Goal: Task Accomplishment & Management: Use online tool/utility

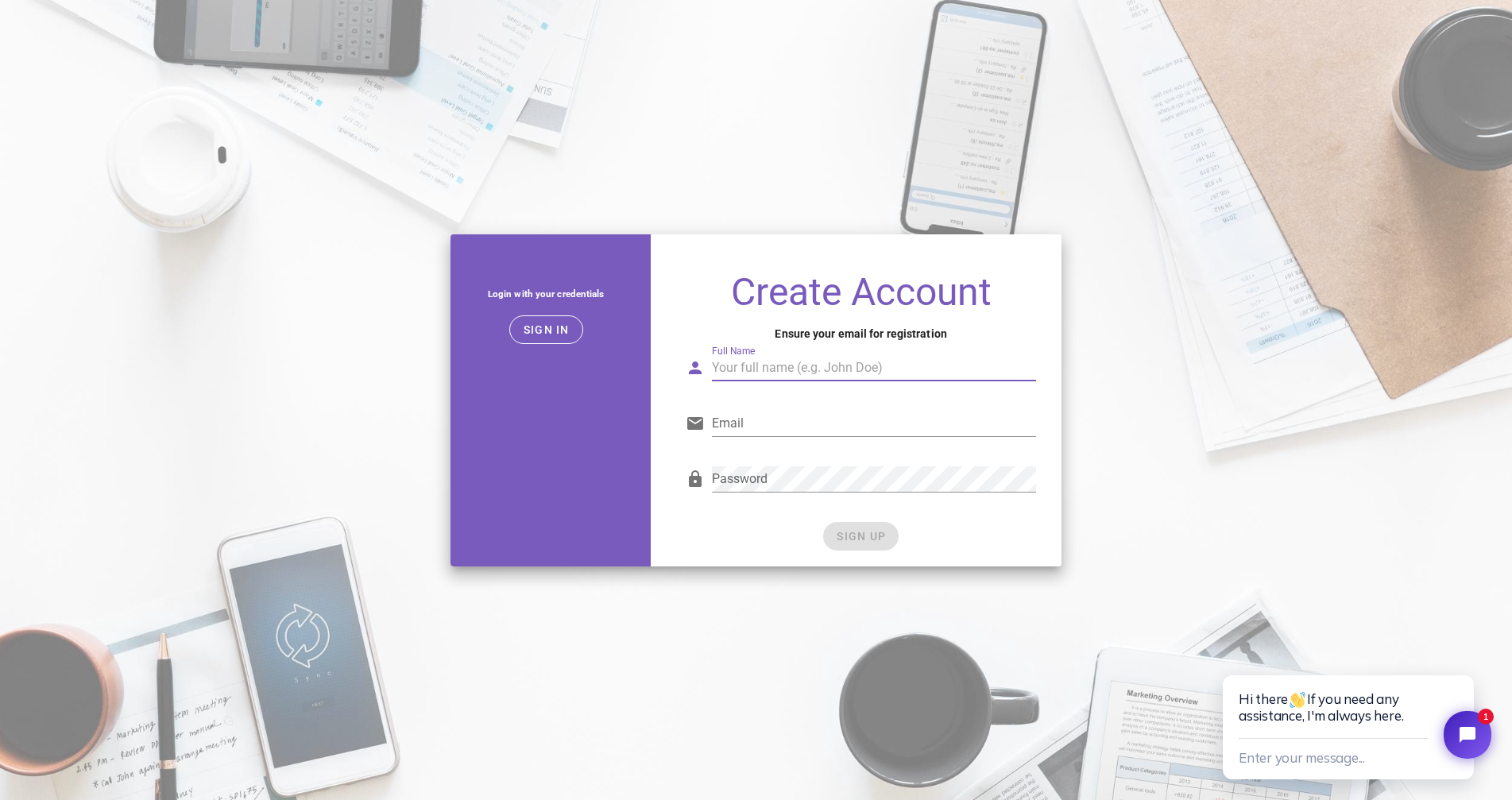
click at [833, 363] on input "Full Name" at bounding box center [873, 368] width 324 height 26
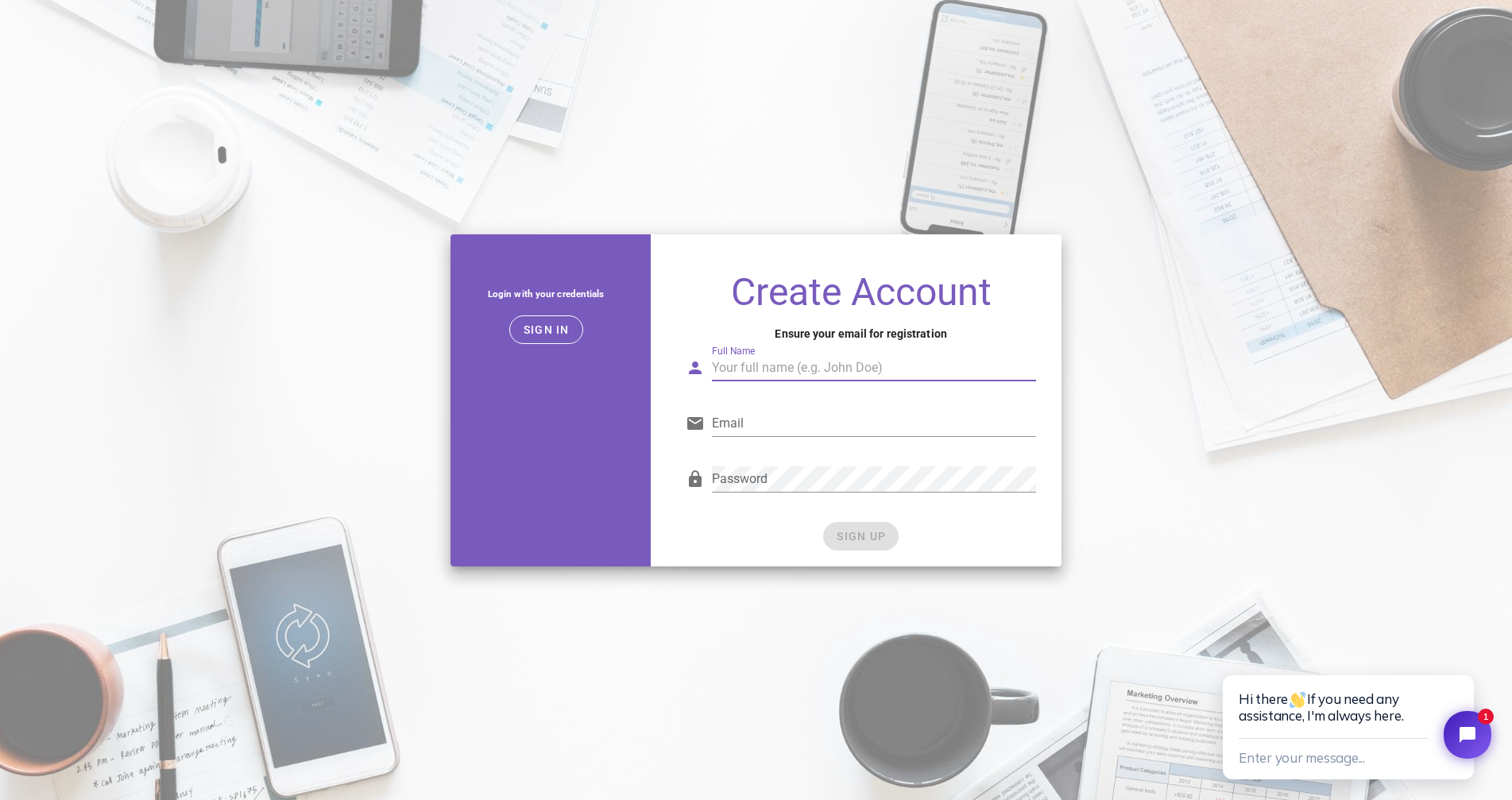
click at [833, 363] on input "Full Name" at bounding box center [873, 368] width 324 height 26
type input "[PERSON_NAME]"
type input "[EMAIL_ADDRESS][DOMAIN_NAME]"
click at [955, 520] on form "Full Name [PERSON_NAME] Email [EMAIL_ADDRESS][DOMAIN_NAME] Password SIGN UP" at bounding box center [861, 441] width 350 height 218
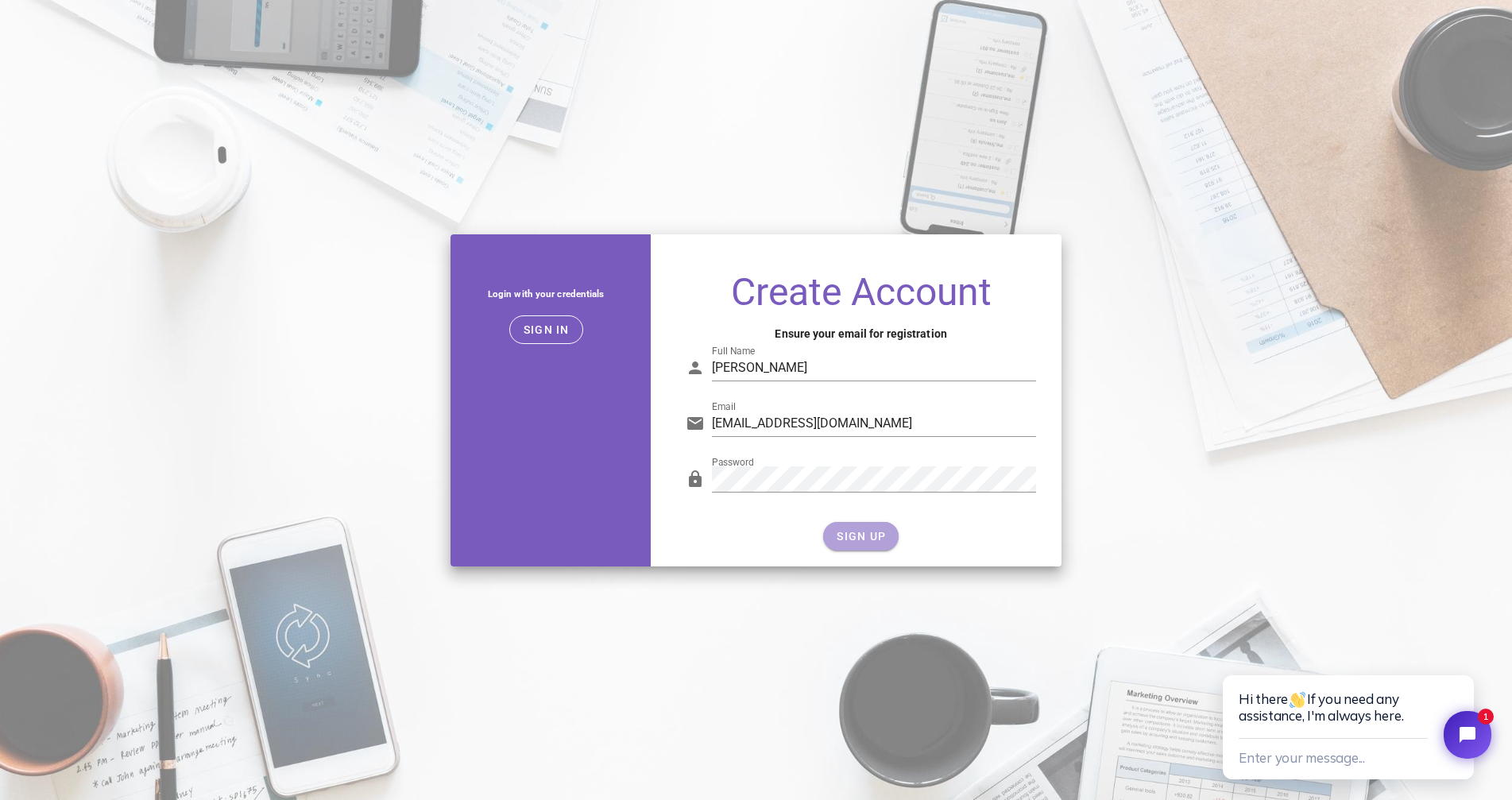
click at [885, 524] on button "SIGN UP" at bounding box center [860, 537] width 76 height 28
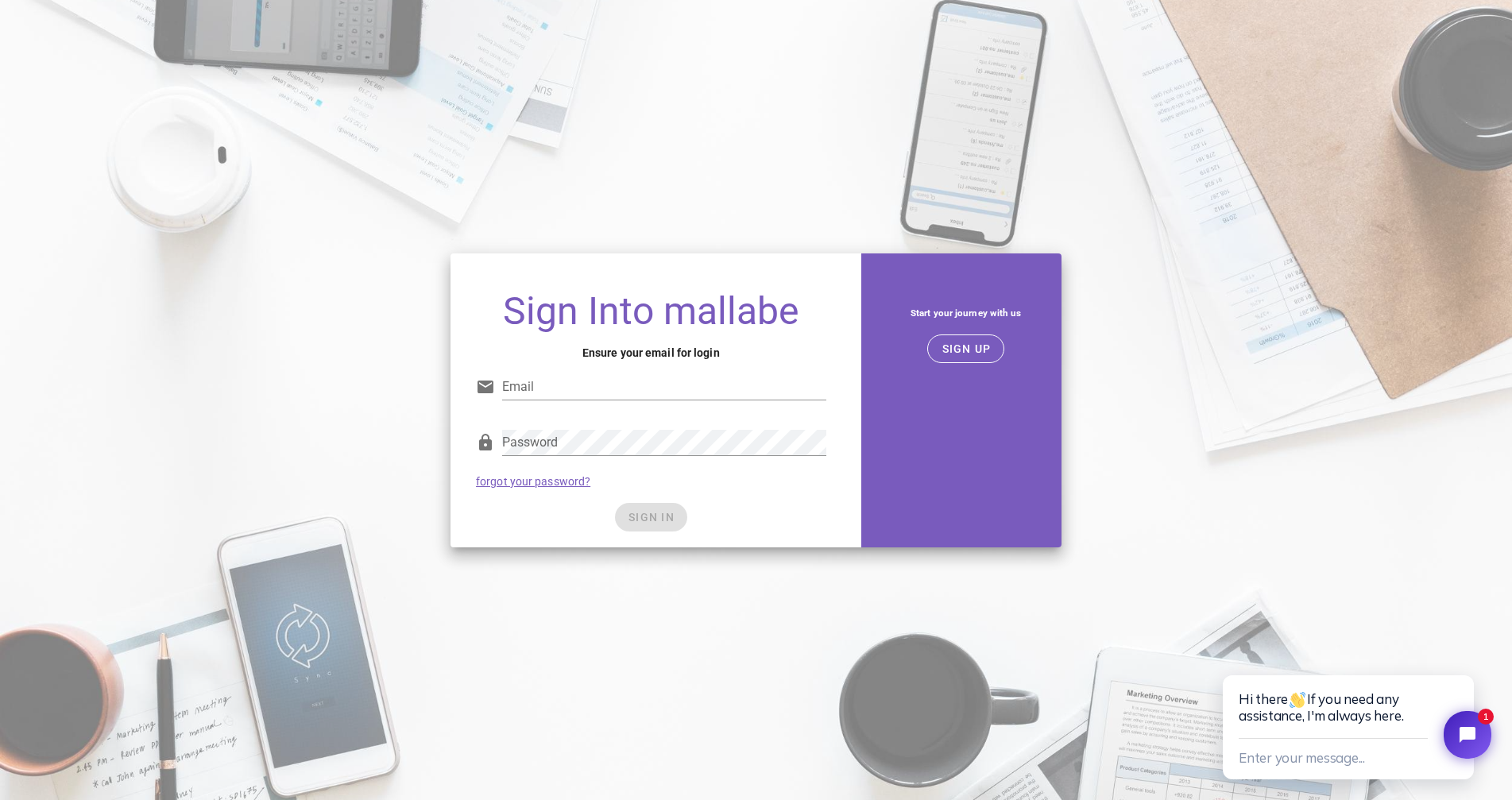
type input "[EMAIL_ADDRESS][DOMAIN_NAME]"
click at [567, 524] on div "SIGN IN" at bounding box center [651, 517] width 350 height 28
click at [647, 517] on span "SIGN IN" at bounding box center [651, 517] width 47 height 12
click at [657, 518] on span "SIGN IN" at bounding box center [651, 517] width 47 height 12
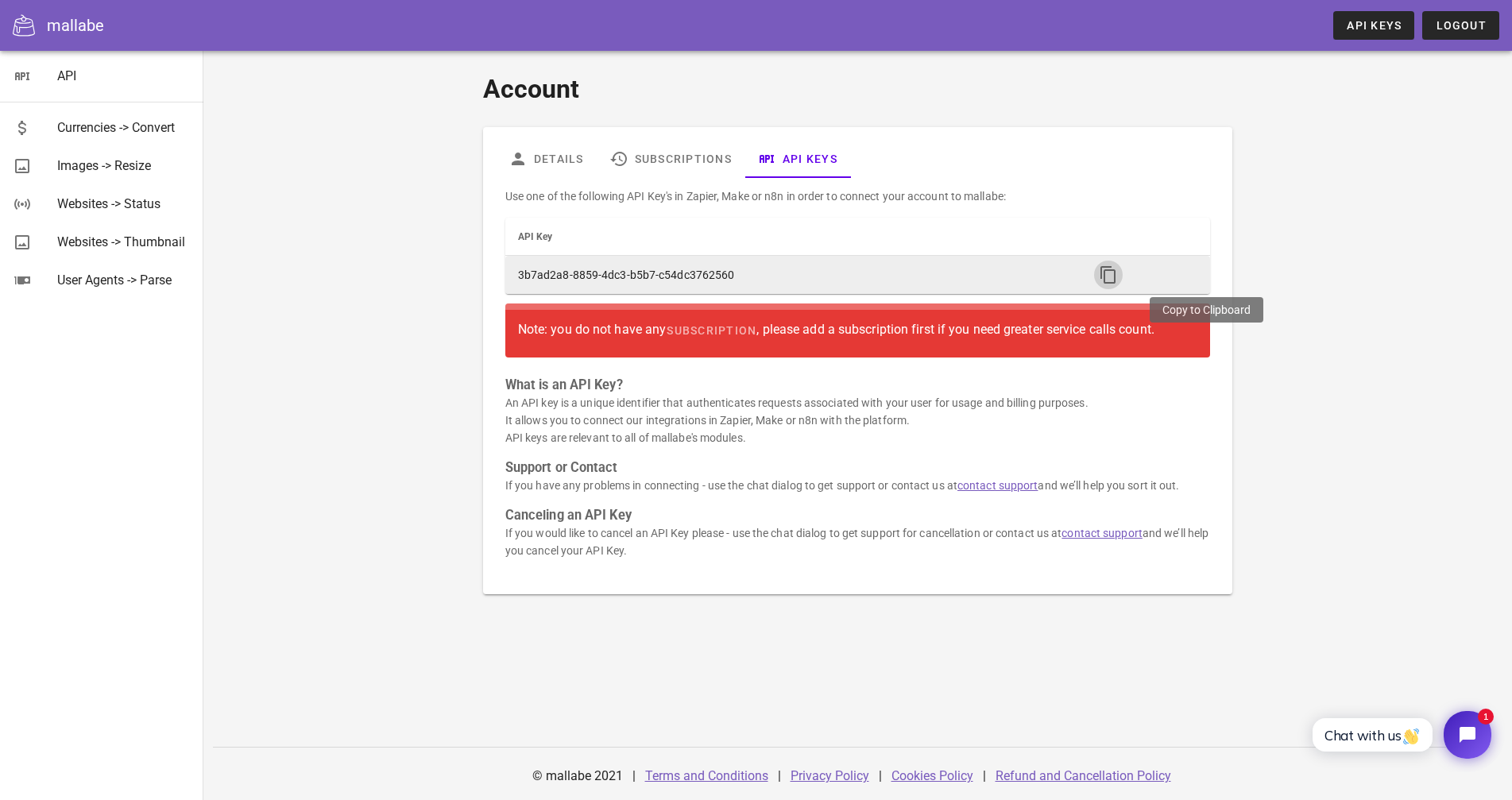
click at [1118, 272] on icon "button" at bounding box center [1107, 274] width 19 height 19
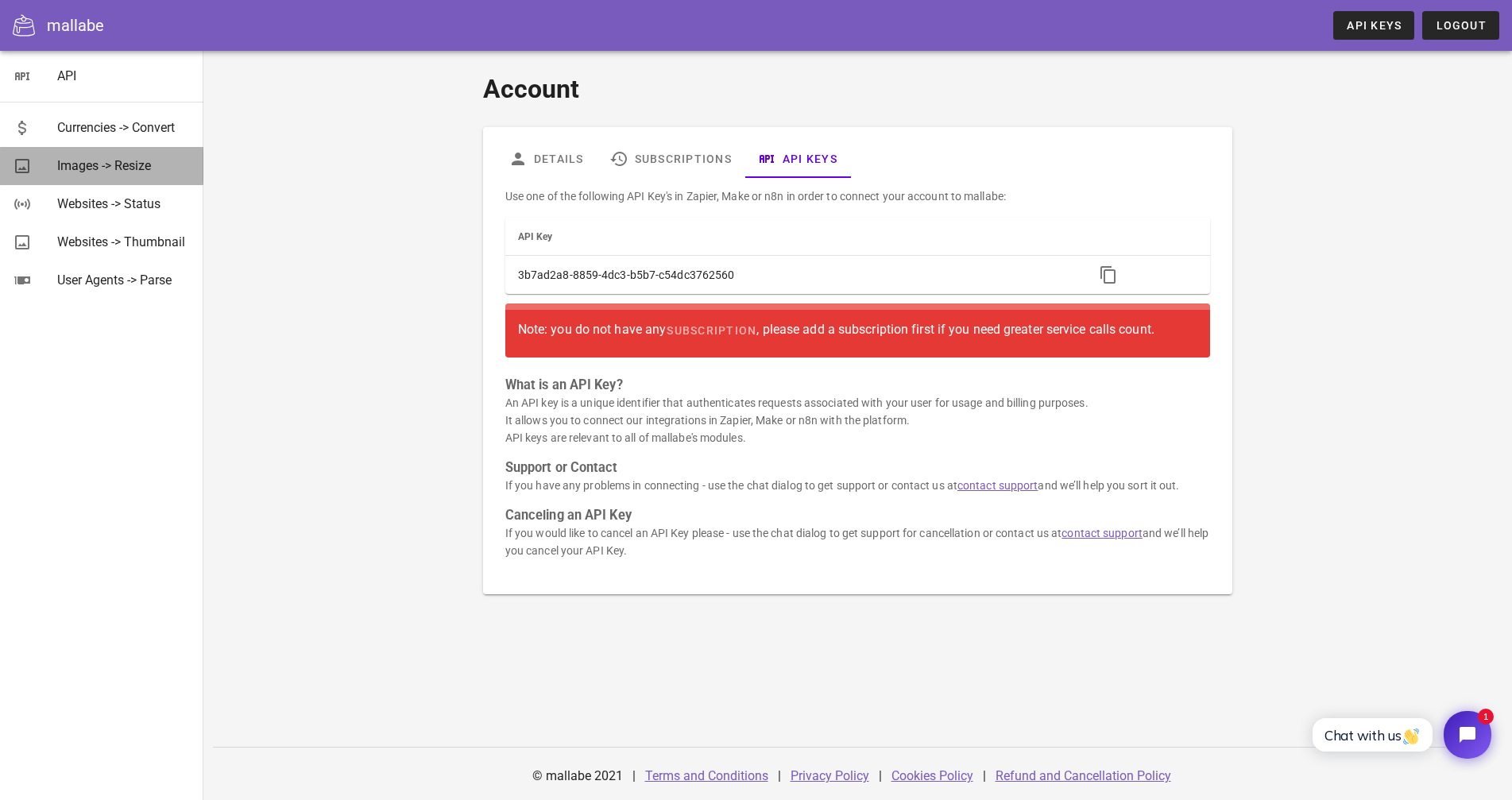
click at [112, 175] on div "Images -> Resize" at bounding box center [124, 166] width 133 height 34
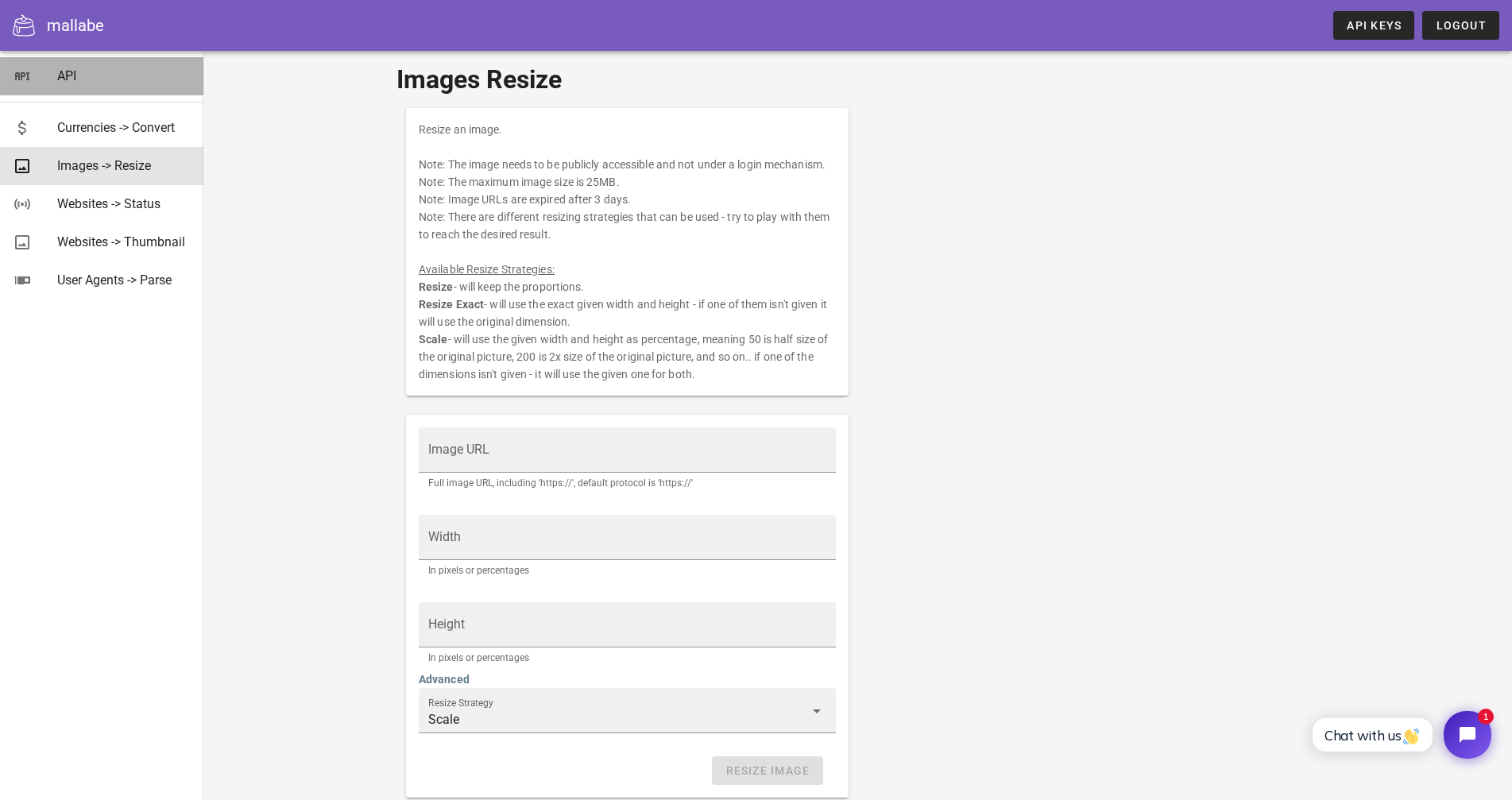
click at [76, 77] on div "API" at bounding box center [124, 76] width 133 height 15
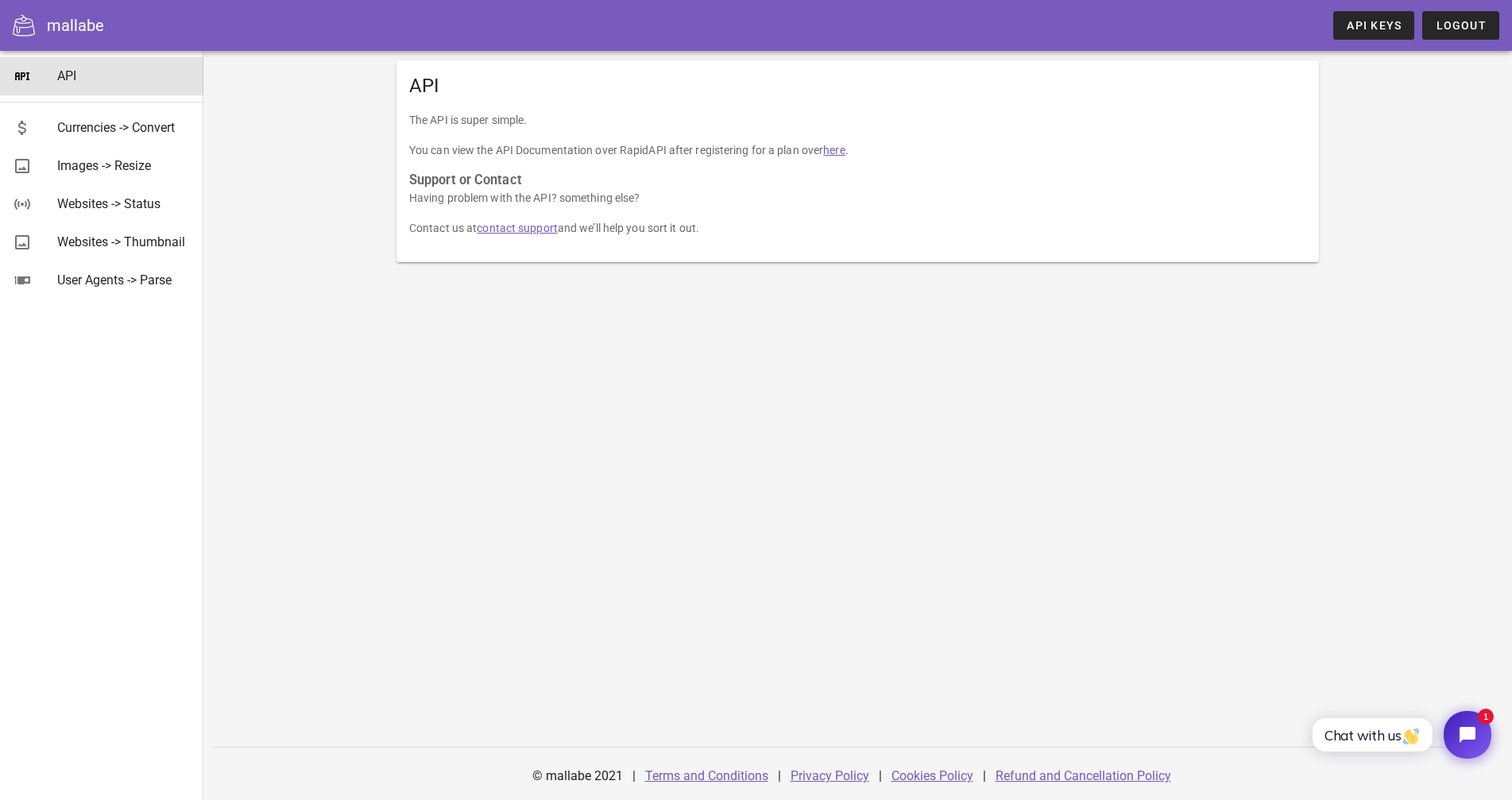
click at [657, 392] on div "API The API is super simple. You can view the API Documentation over RapidAPI a…" at bounding box center [857, 425] width 1308 height 749
click at [136, 204] on div "Websites -> Status" at bounding box center [124, 204] width 133 height 15
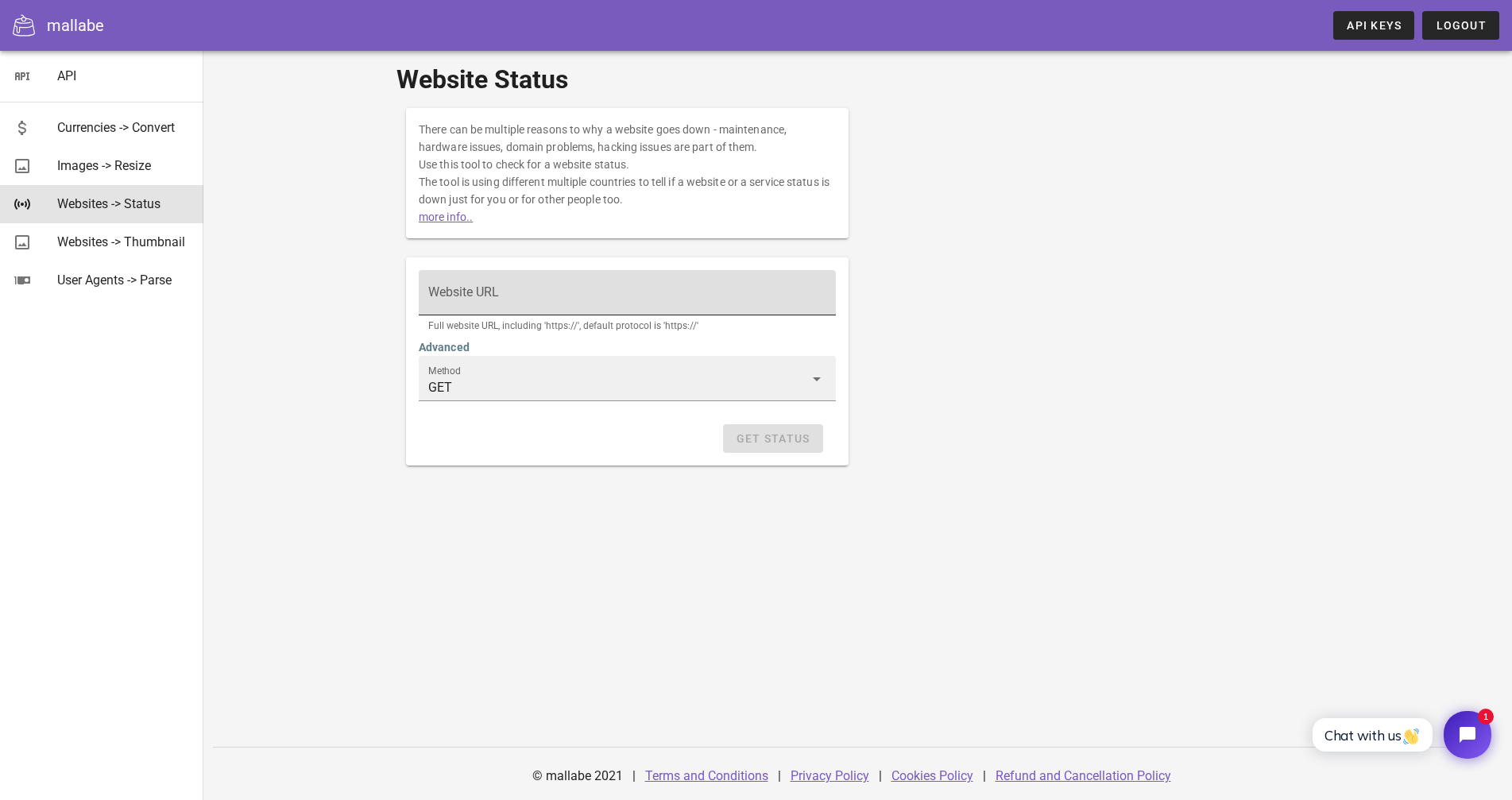
click at [428, 301] on input "Website URL" at bounding box center [626, 300] width 398 height 26
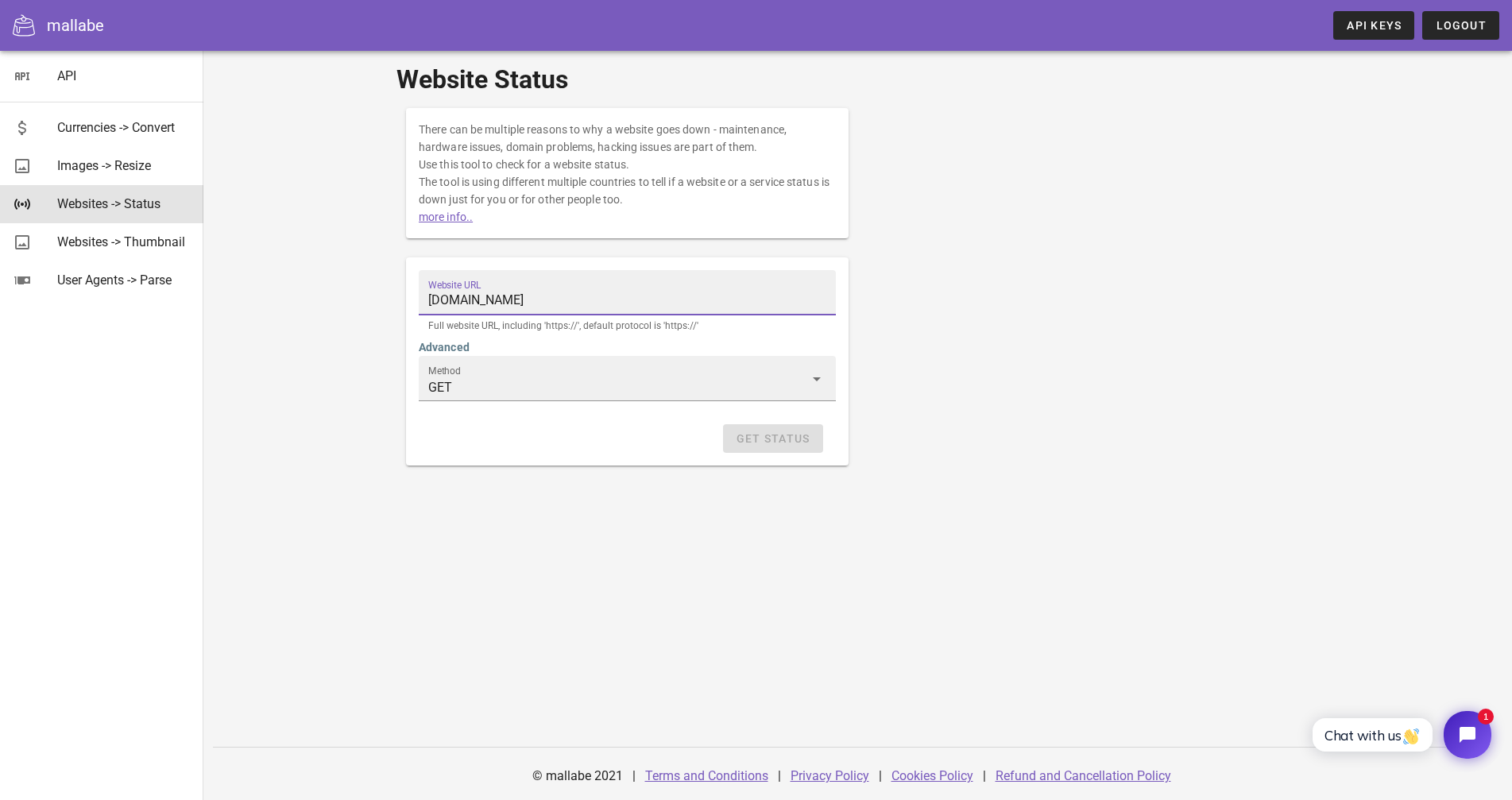
click at [428, 297] on input "www.ushgotdf.shop" at bounding box center [626, 300] width 398 height 26
click at [409, 430] on div "Method GET" at bounding box center [627, 390] width 436 height 87
click at [761, 441] on span "Get Status" at bounding box center [773, 439] width 75 height 12
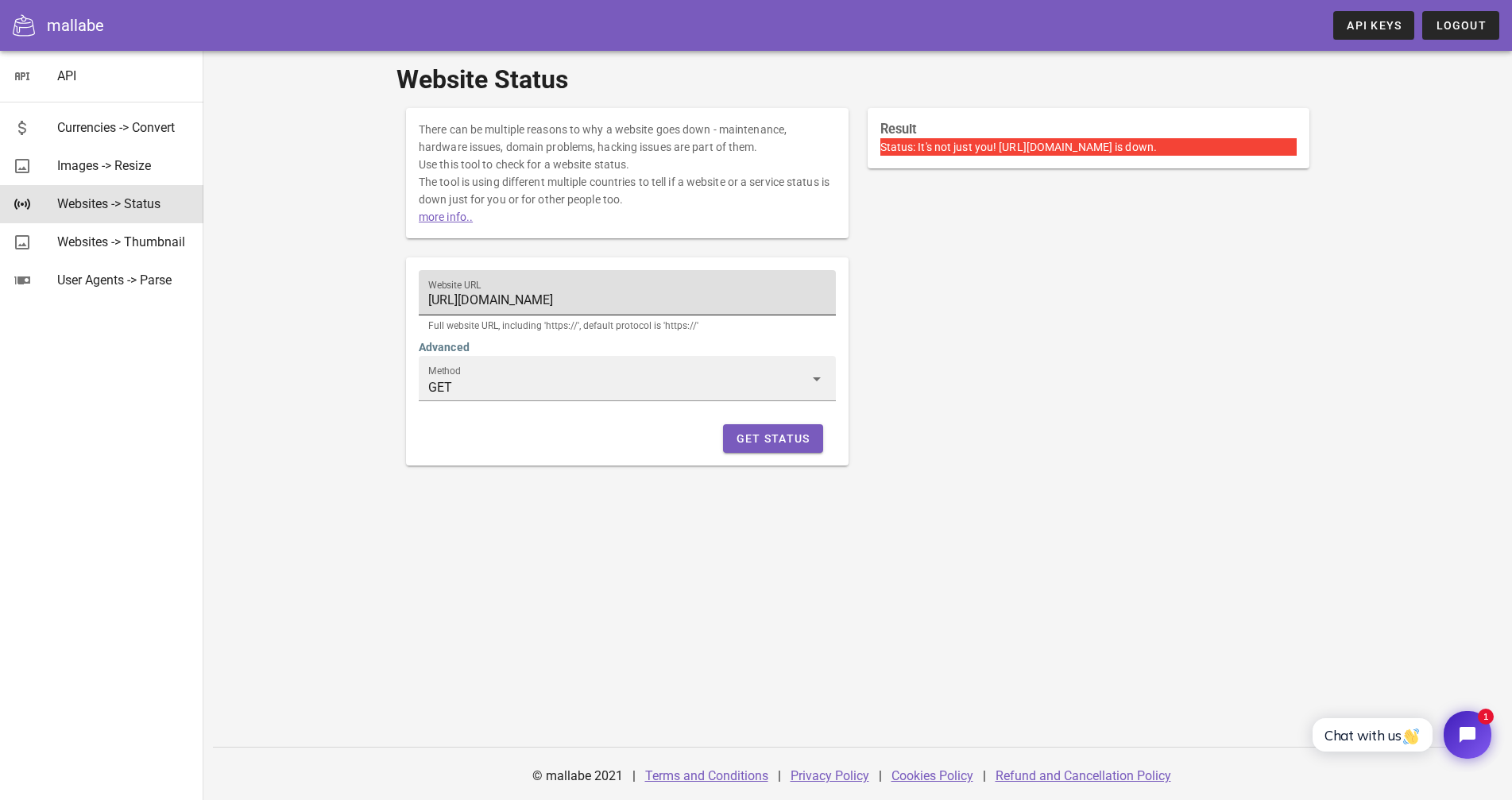
click at [428, 305] on input "https://www.ushgotdf.shop" at bounding box center [626, 300] width 398 height 26
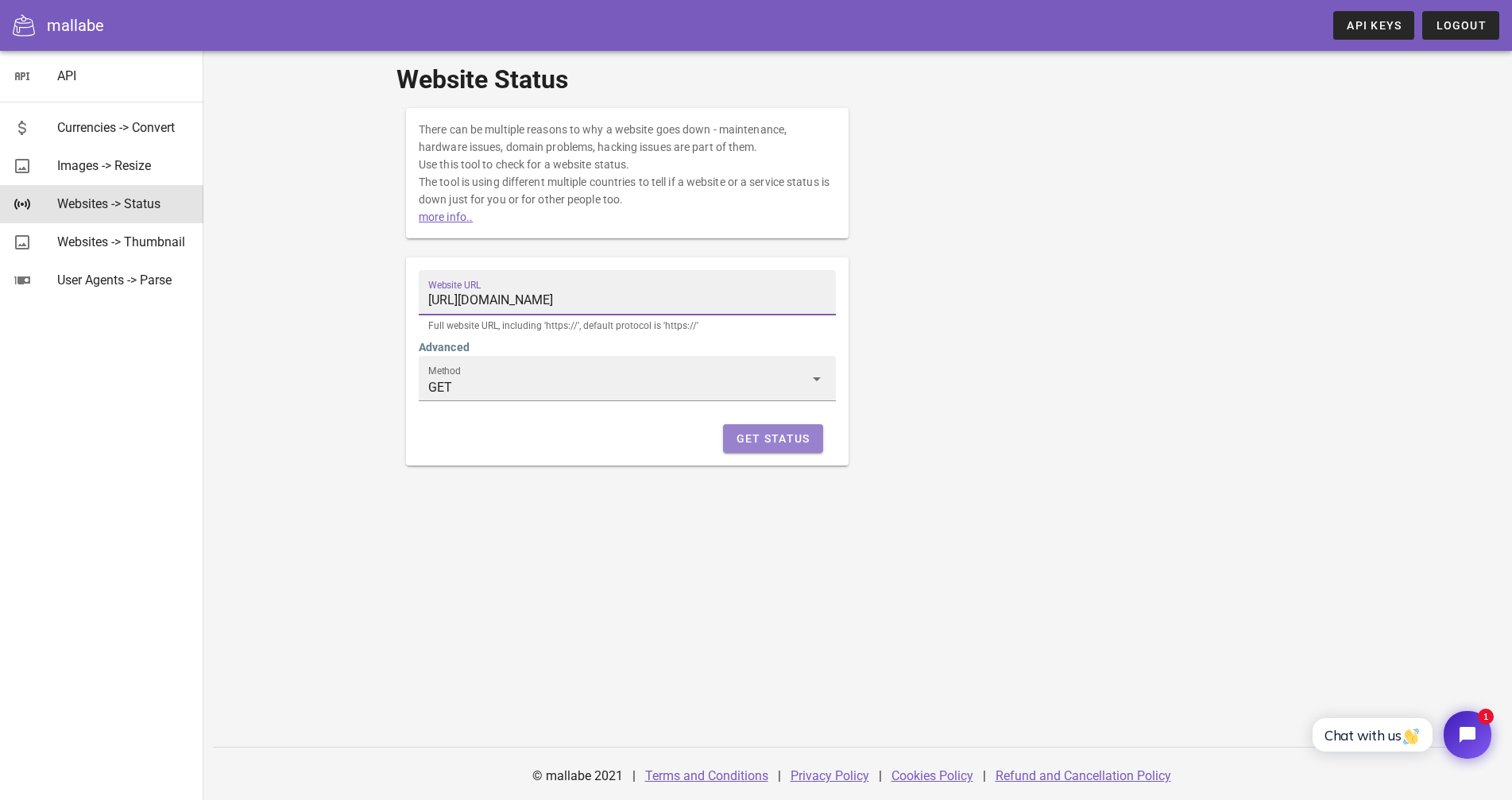
click at [753, 443] on span "Get Status" at bounding box center [773, 439] width 75 height 12
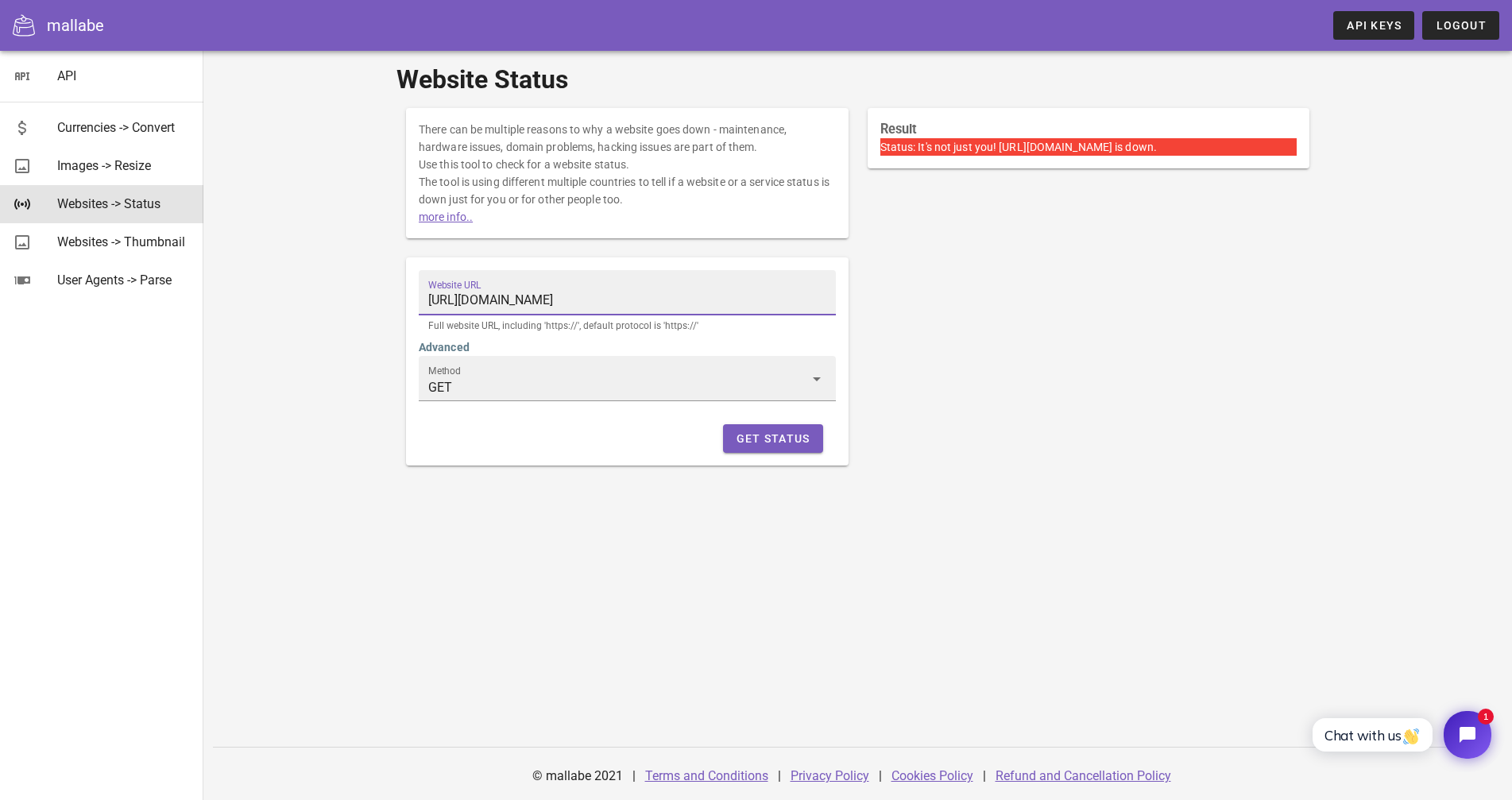
drag, startPoint x: 287, startPoint y: 294, endPoint x: 213, endPoint y: 291, distance: 74.1
click at [397, 291] on div "Website URL https://www.ushgotdf.shop/argentoboom Full website URL, including '…" at bounding box center [627, 361] width 462 height 227
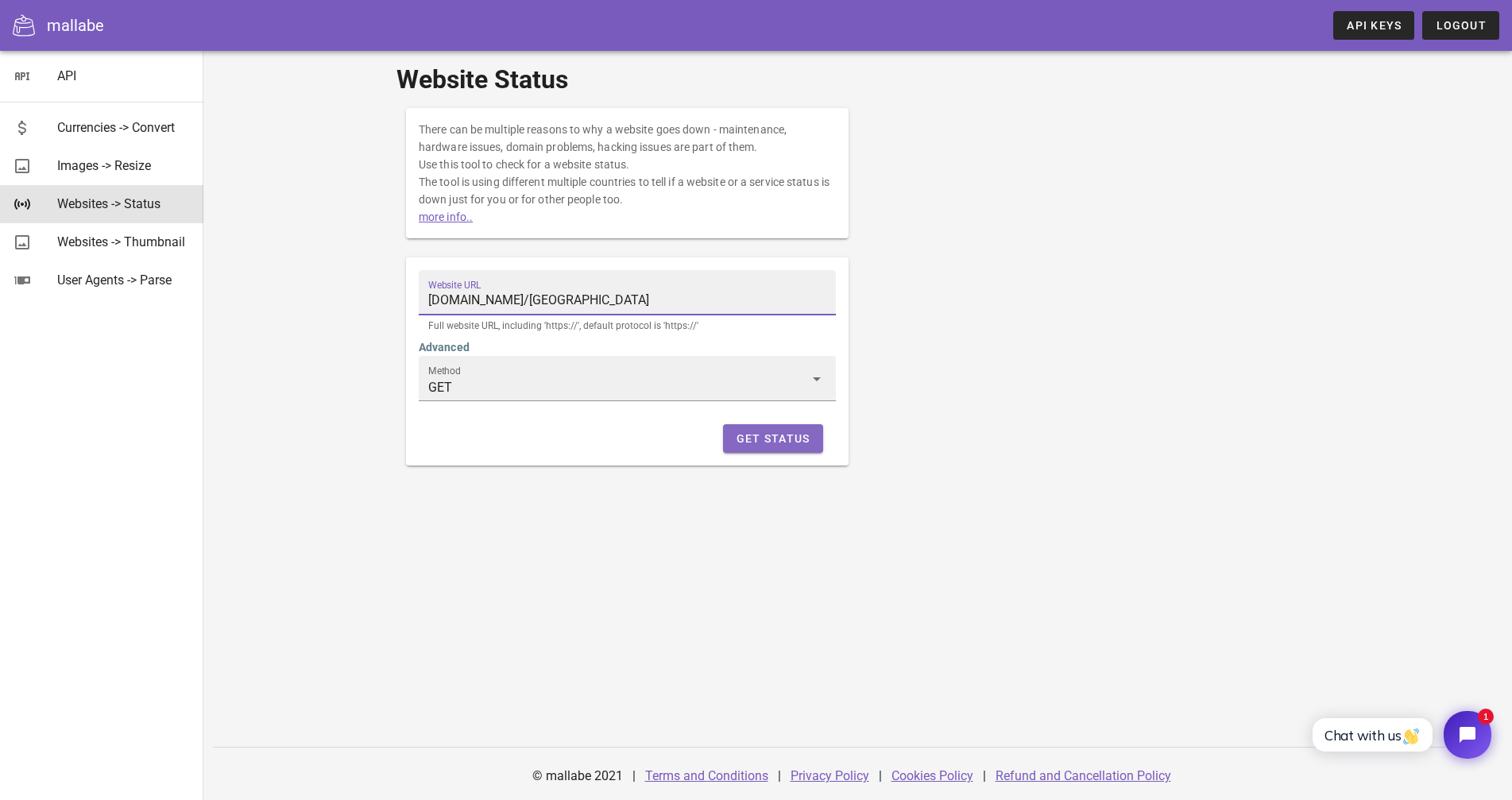
type input "www.ushgotdf.shop/argentoboom"
click at [764, 444] on span "Get Status" at bounding box center [773, 439] width 75 height 12
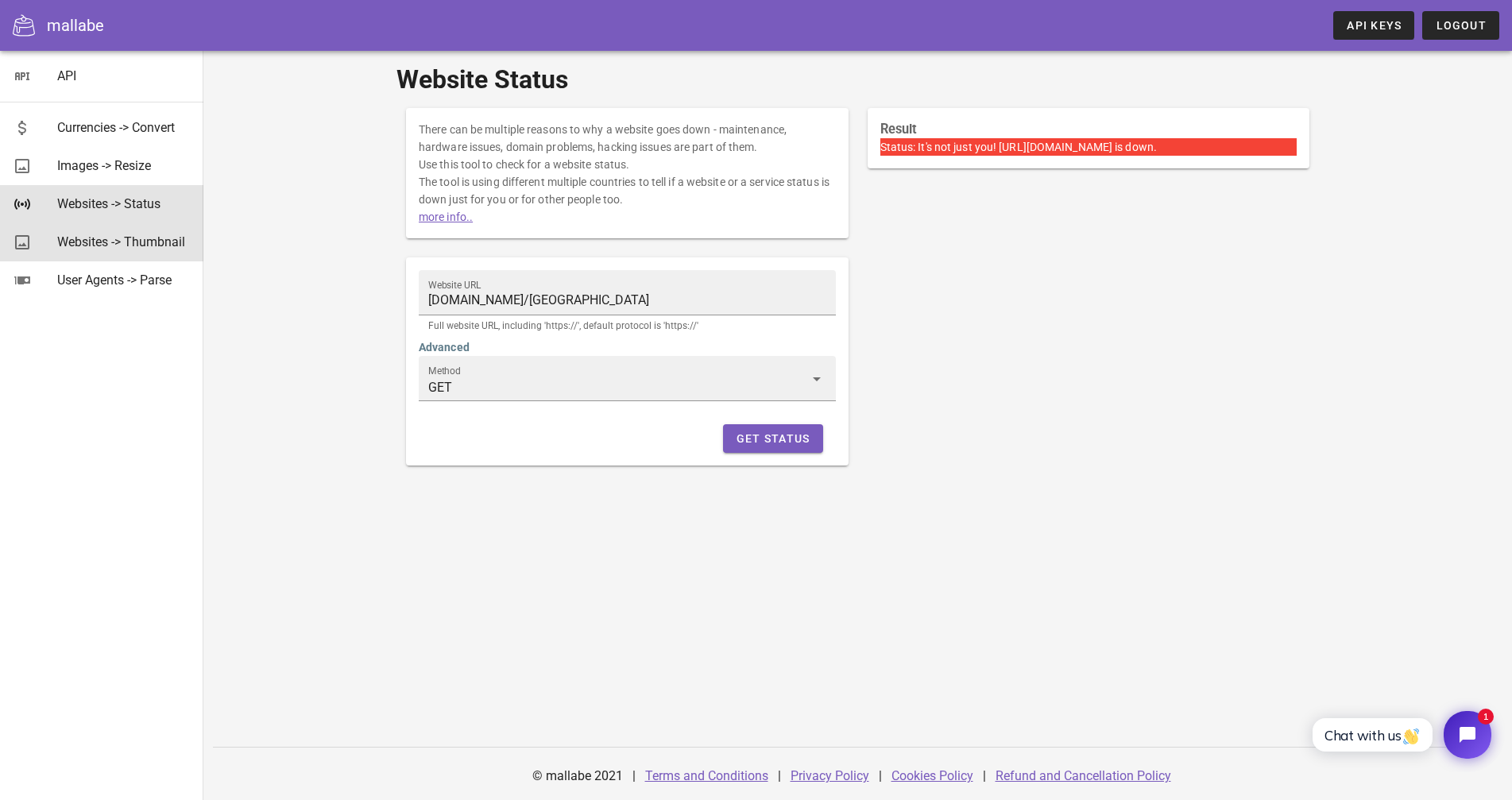
click at [148, 255] on div "Websites -> Thumbnail" at bounding box center [124, 242] width 133 height 34
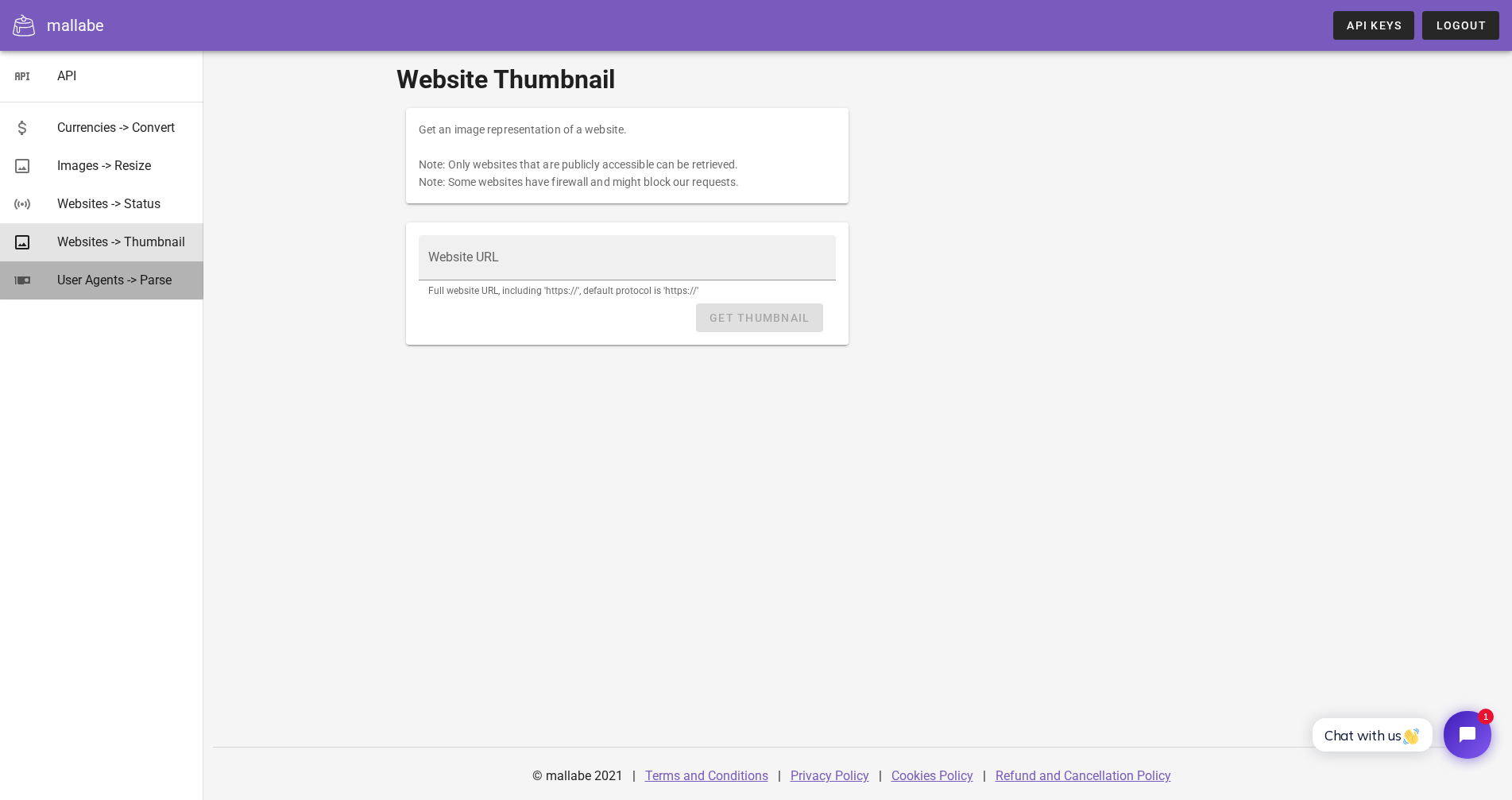
click at [147, 286] on div "User Agents -> Parse" at bounding box center [124, 279] width 133 height 15
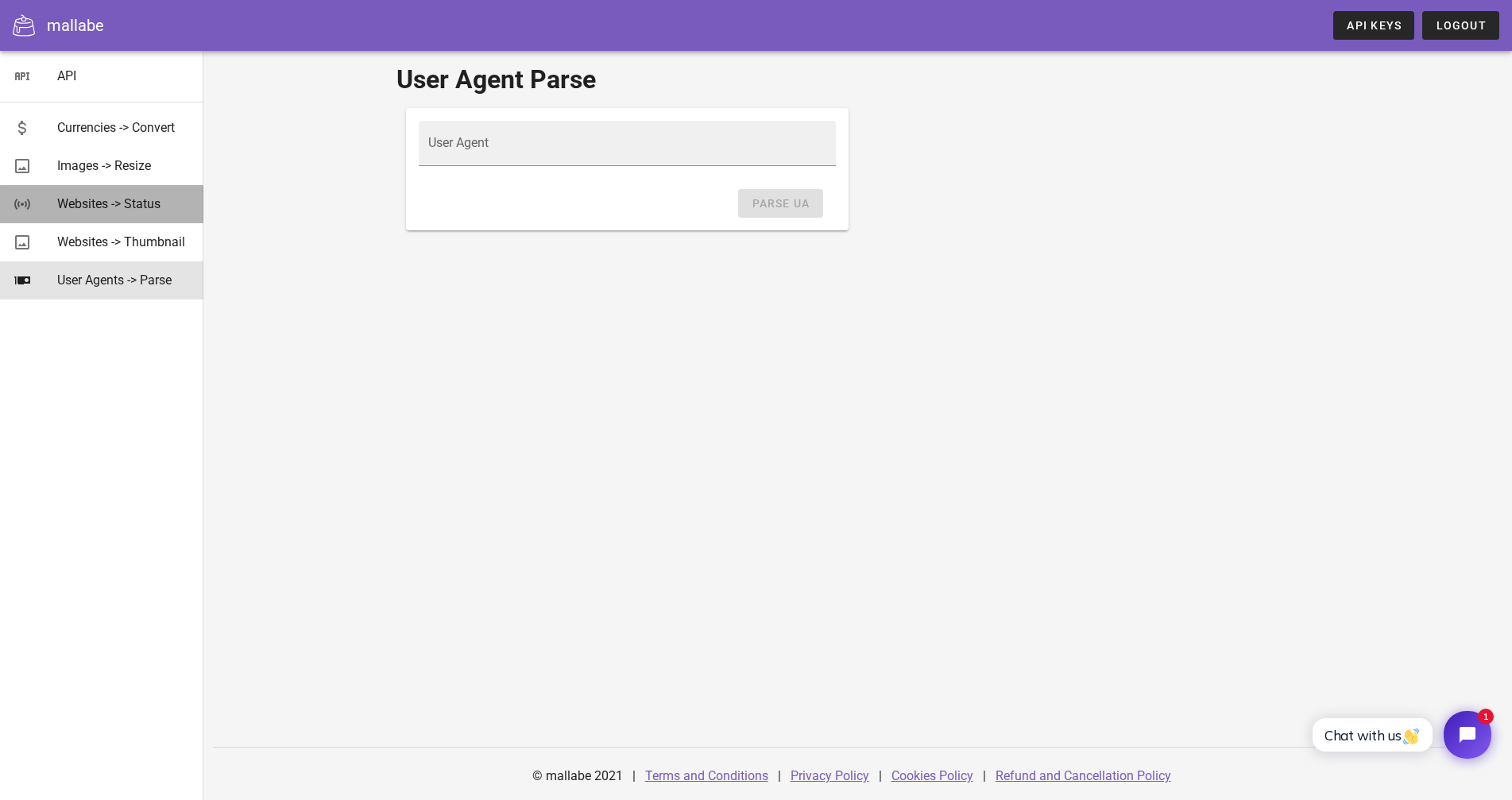
click at [142, 205] on div "Websites -> Status" at bounding box center [124, 204] width 133 height 15
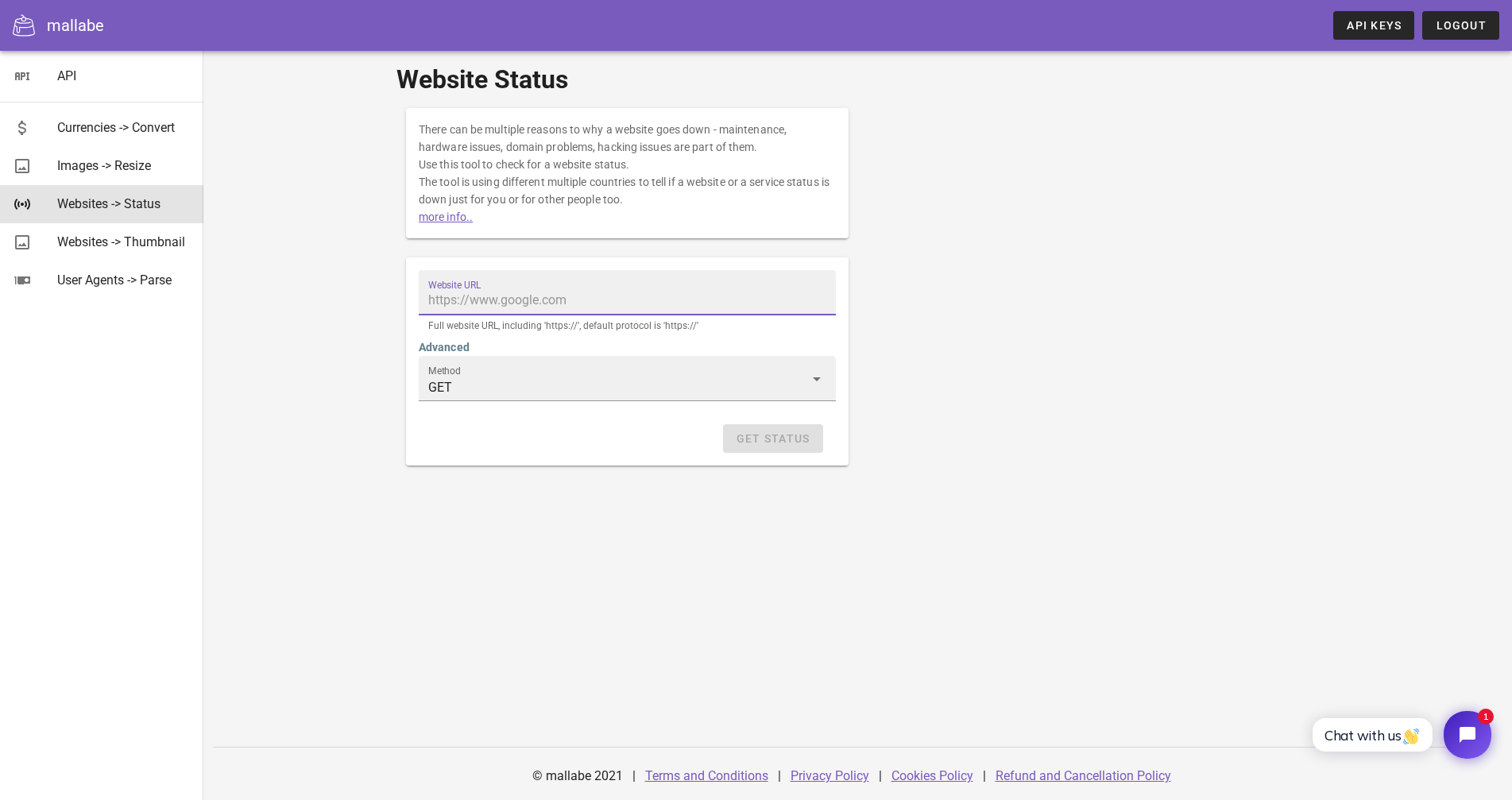
click at [428, 297] on input "Website URL" at bounding box center [626, 300] width 398 height 26
paste input "https://www.ushgotdf.shop/argentoboom/"
click at [665, 435] on div "Get Status" at bounding box center [627, 439] width 417 height 28
click at [768, 438] on span "Get Status" at bounding box center [773, 439] width 75 height 12
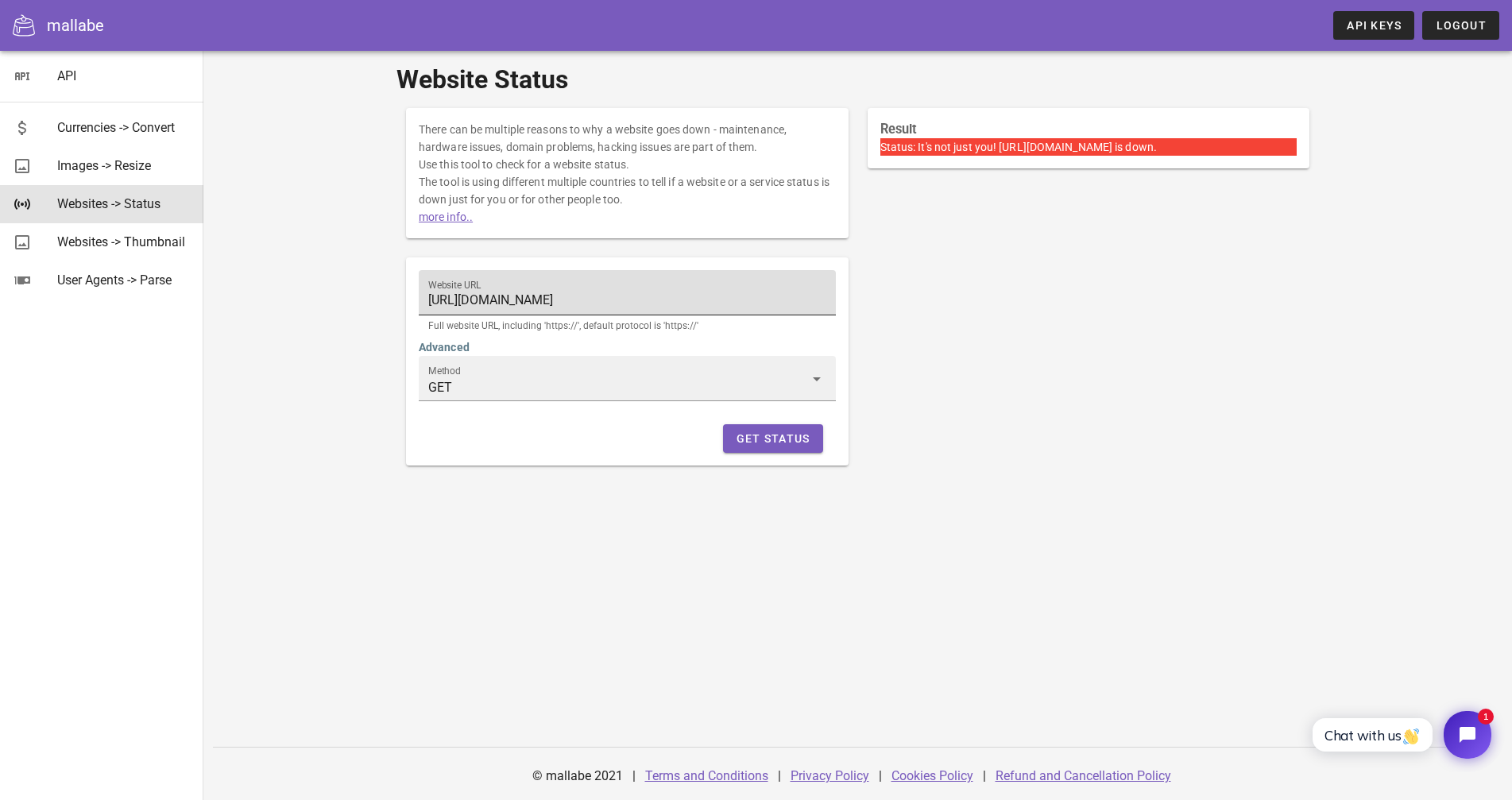
click at [518, 304] on input "https://www.ushgotdf.shop/argentoboom/" at bounding box center [626, 300] width 398 height 26
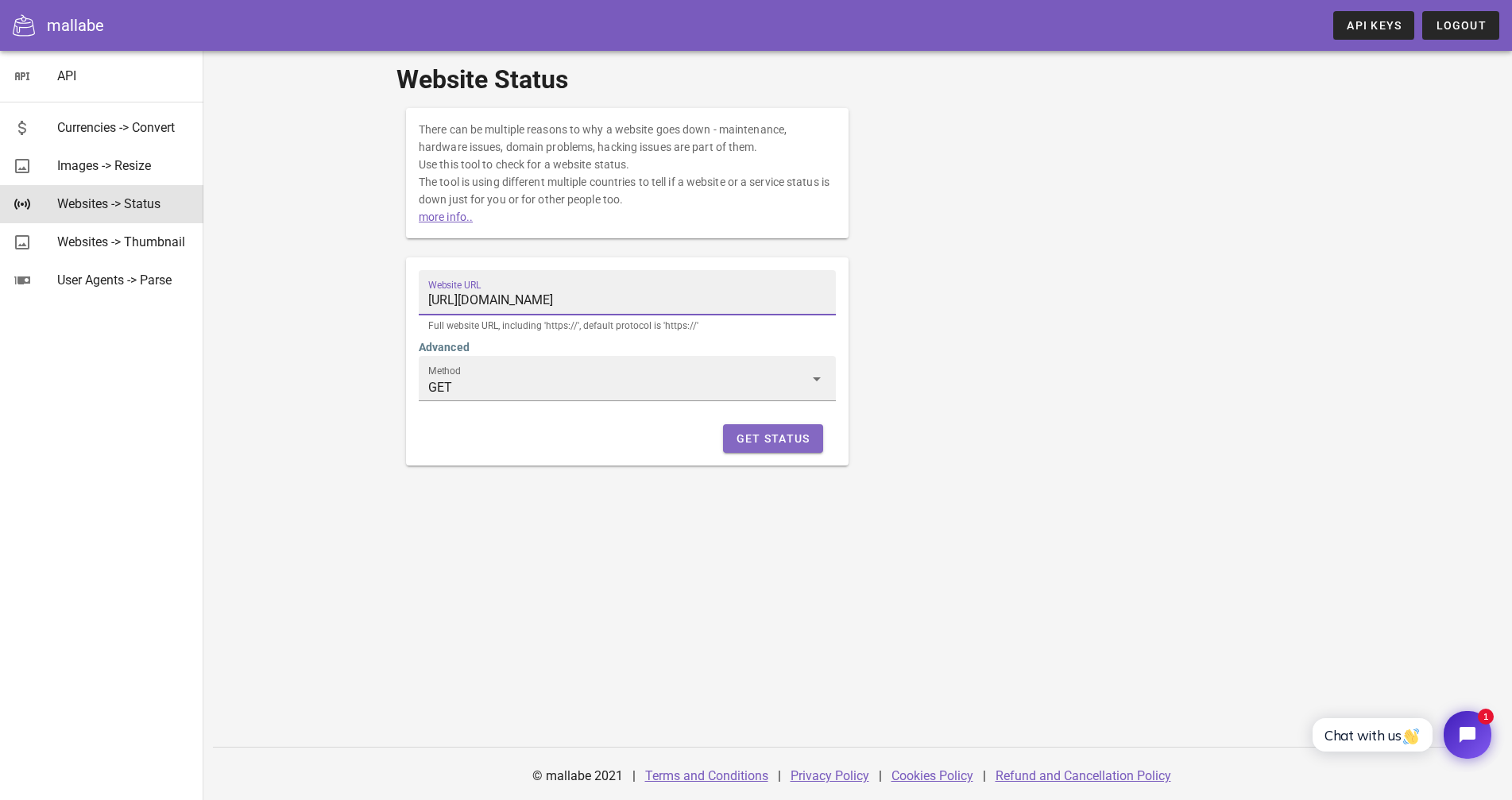
type input "https://www.ushgotdf.shop/argentoboom"
click at [766, 448] on button "Get Status" at bounding box center [773, 439] width 101 height 28
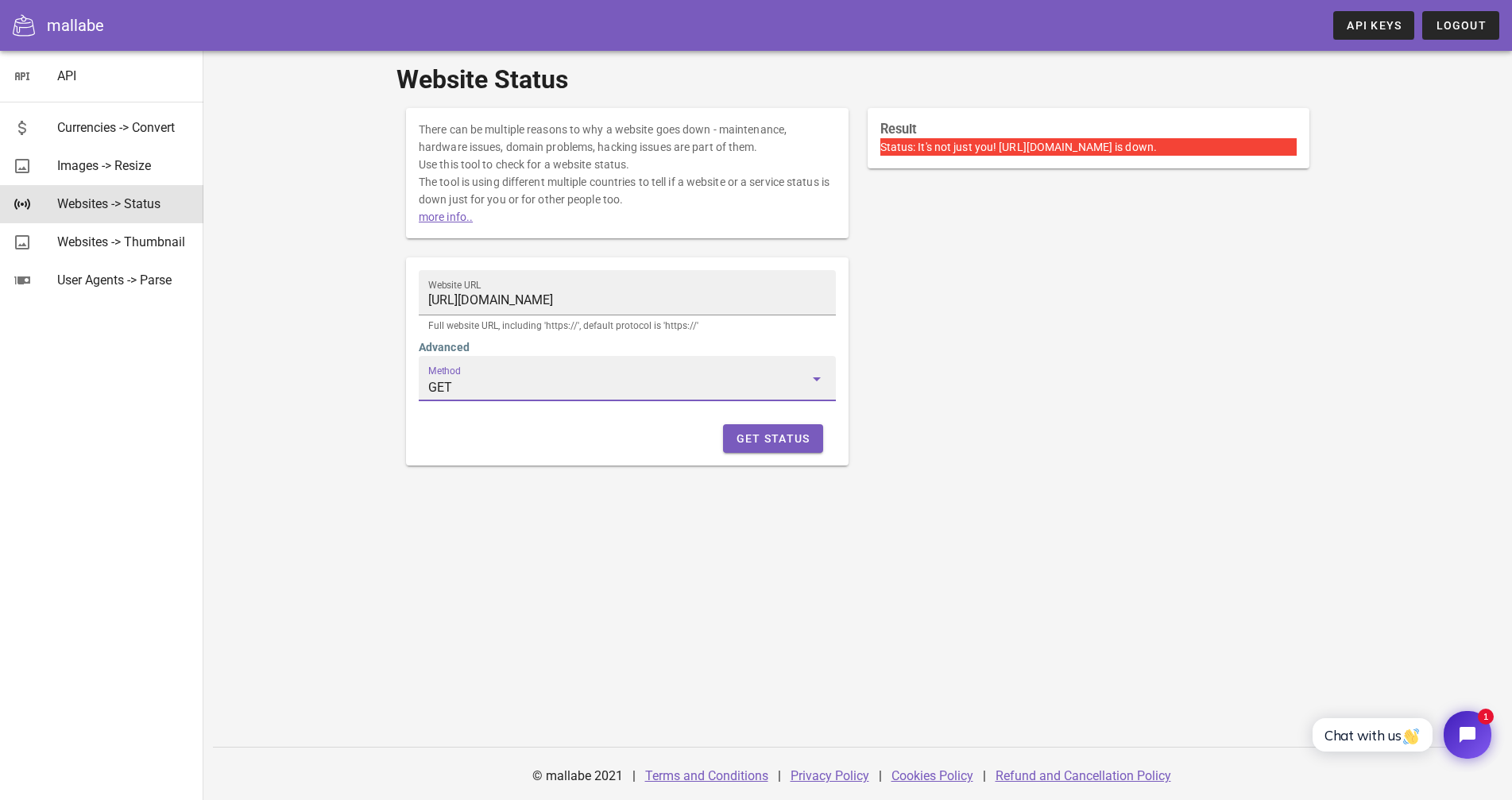
click at [662, 386] on input "GET" at bounding box center [615, 388] width 375 height 26
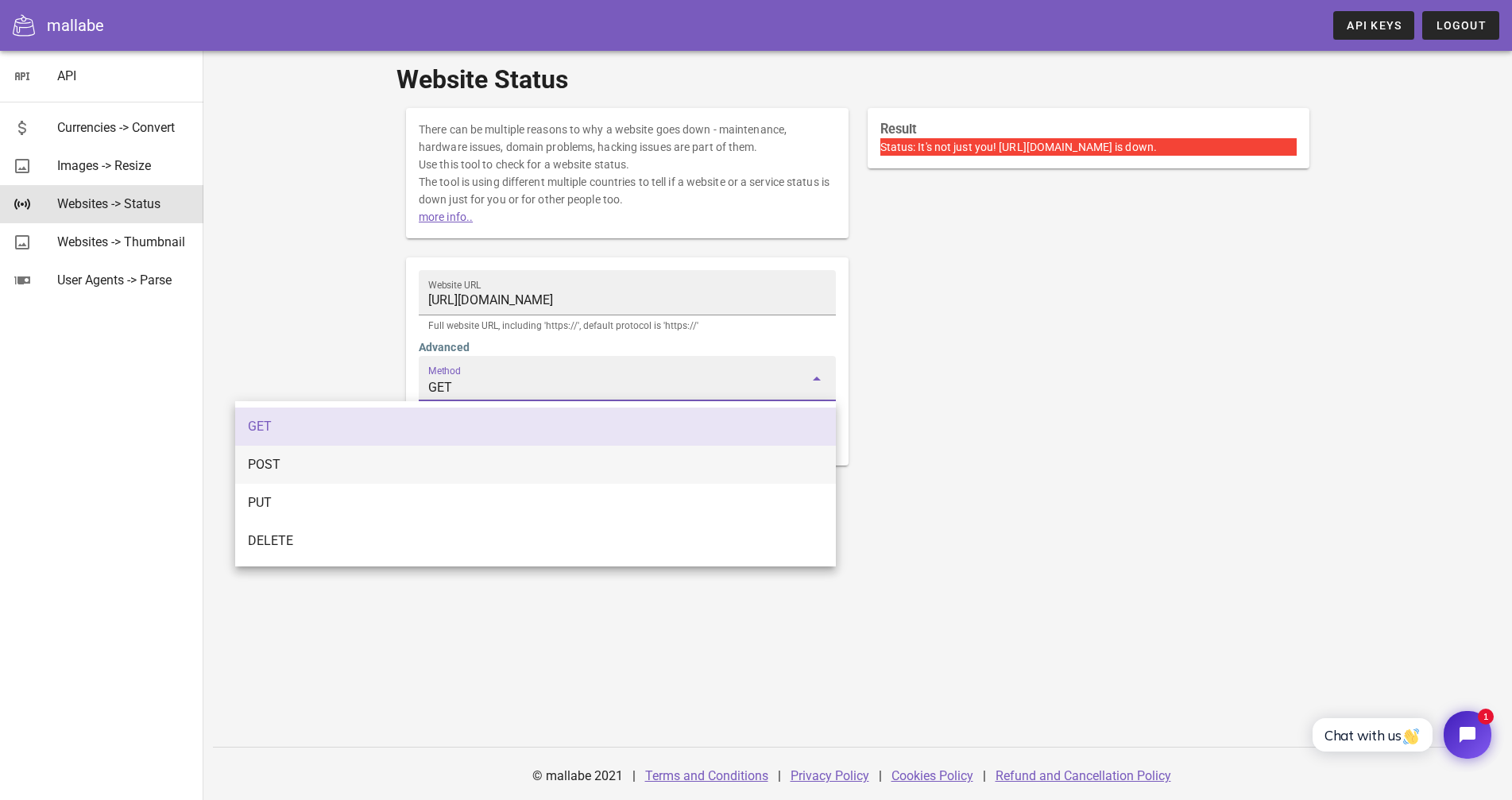
click at [294, 476] on div "POST" at bounding box center [535, 465] width 575 height 34
type input "POST"
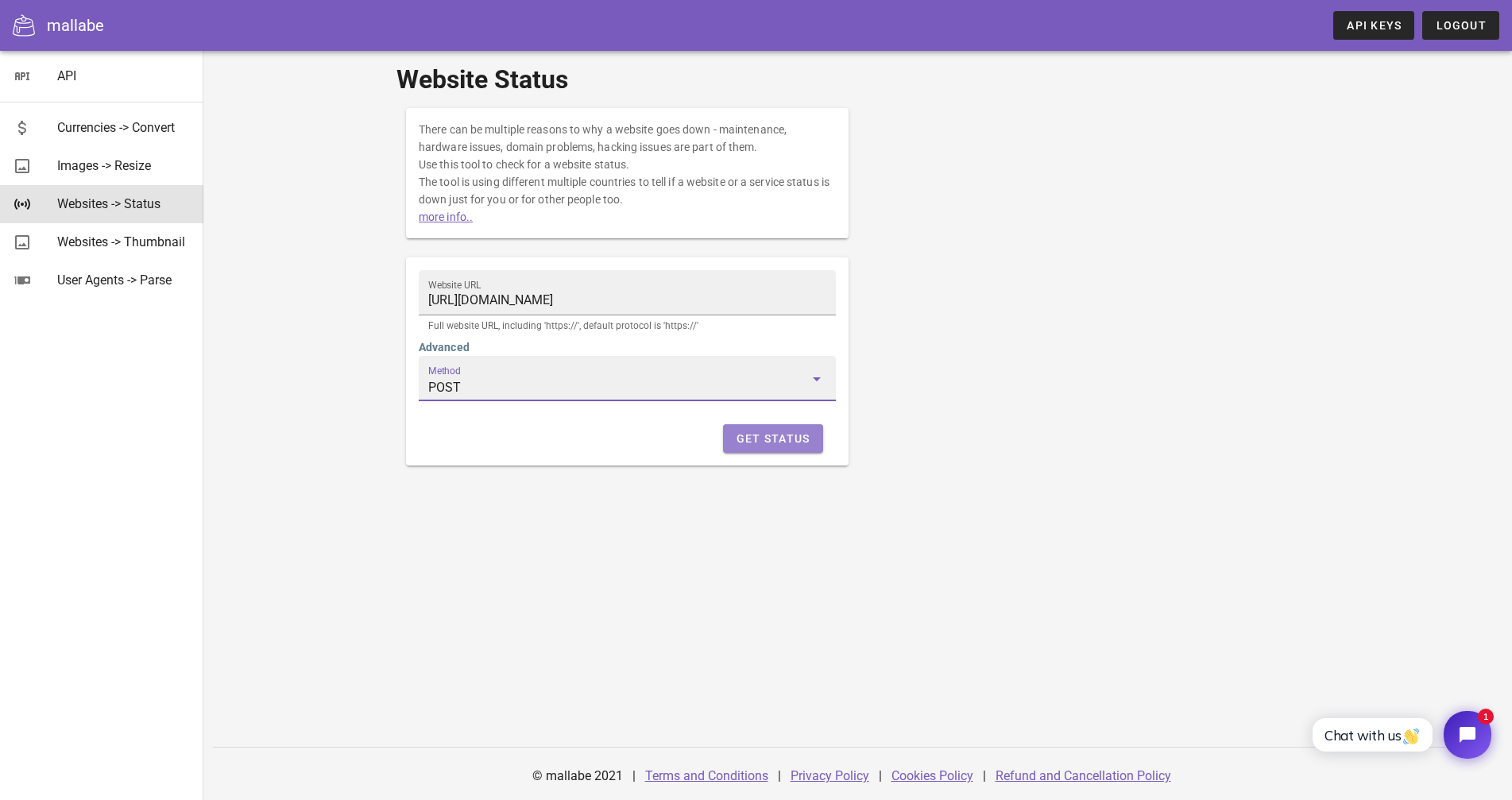
click at [754, 438] on span "Get Status" at bounding box center [773, 439] width 75 height 12
